Goal: Transaction & Acquisition: Purchase product/service

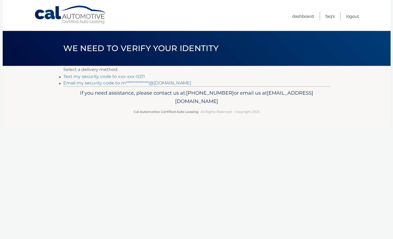
click at [139, 76] on link "Text my security code to xxx-xxx-0211" at bounding box center [104, 76] width 82 height 5
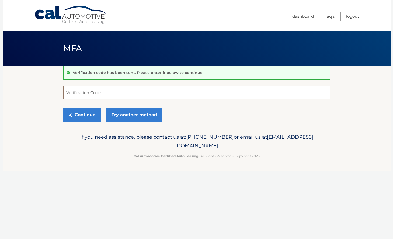
click at [118, 91] on input "Verification Code" at bounding box center [196, 92] width 267 height 13
type input "208749"
click at [83, 113] on button "Continue" at bounding box center [81, 114] width 37 height 13
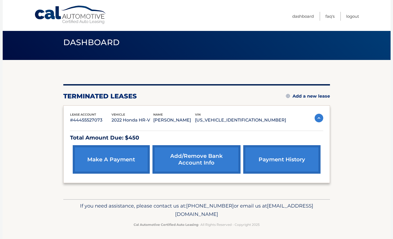
scroll to position [7, 0]
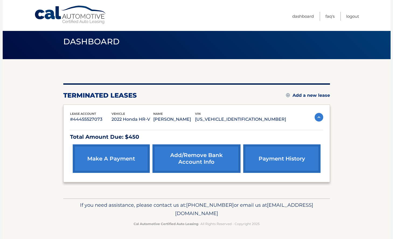
click at [319, 116] on img at bounding box center [319, 117] width 9 height 9
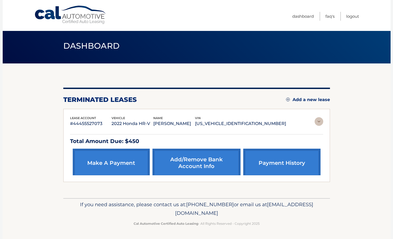
scroll to position [0, 0]
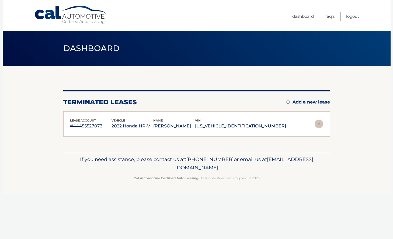
click at [318, 122] on img at bounding box center [319, 124] width 9 height 9
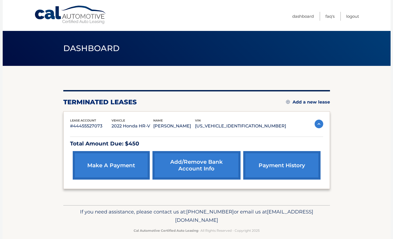
click at [111, 165] on link "make a payment" at bounding box center [111, 165] width 77 height 29
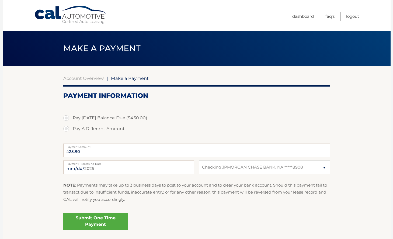
select select "ZTQxN2NhY2UtNTVlYy00OTg3LTgyYzItZGZmZjZhMzljMGIz"
click at [95, 117] on label "Pay Today's Balance Due ($450.00)" at bounding box center [196, 118] width 267 height 11
click at [71, 117] on input "Pay Today's Balance Due ($450.00)" at bounding box center [67, 117] width 5 height 9
radio input "true"
type input "450.00"
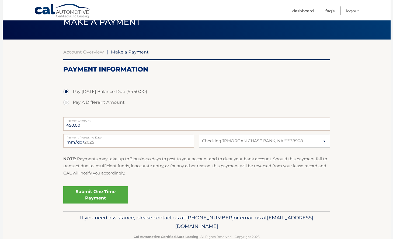
scroll to position [27, 0]
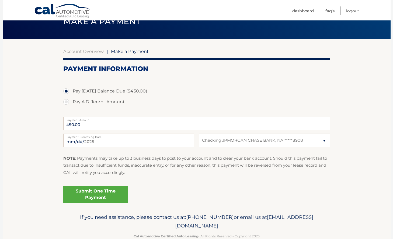
click at [108, 196] on link "Submit One Time Payment" at bounding box center [95, 194] width 65 height 17
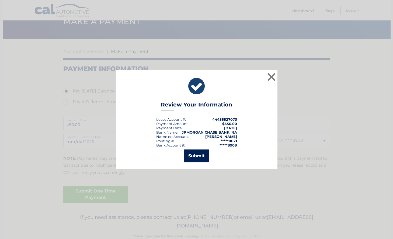
click at [199, 154] on button "Submit" at bounding box center [196, 156] width 25 height 13
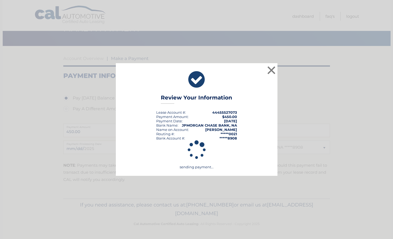
scroll to position [20, 0]
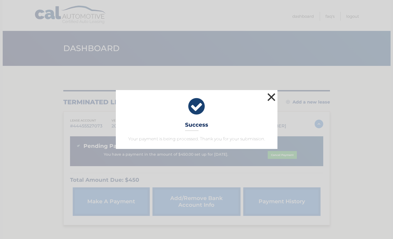
click at [269, 96] on button "×" at bounding box center [271, 97] width 11 height 11
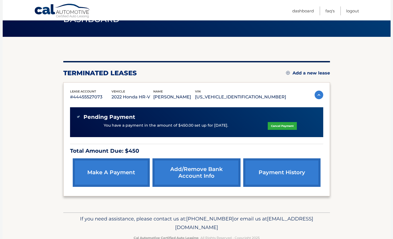
scroll to position [32, 0]
